Goal: Book appointment/travel/reservation

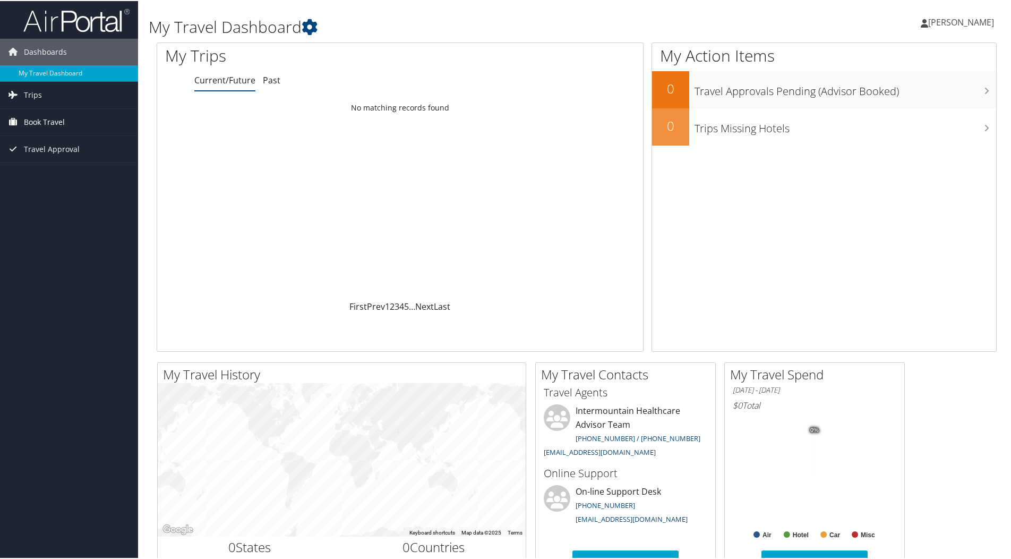
click at [45, 117] on span "Book Travel" at bounding box center [44, 121] width 41 height 27
click at [64, 174] on link "Book/Manage Online Trips" at bounding box center [69, 174] width 138 height 16
